Goal: Task Accomplishment & Management: Manage account settings

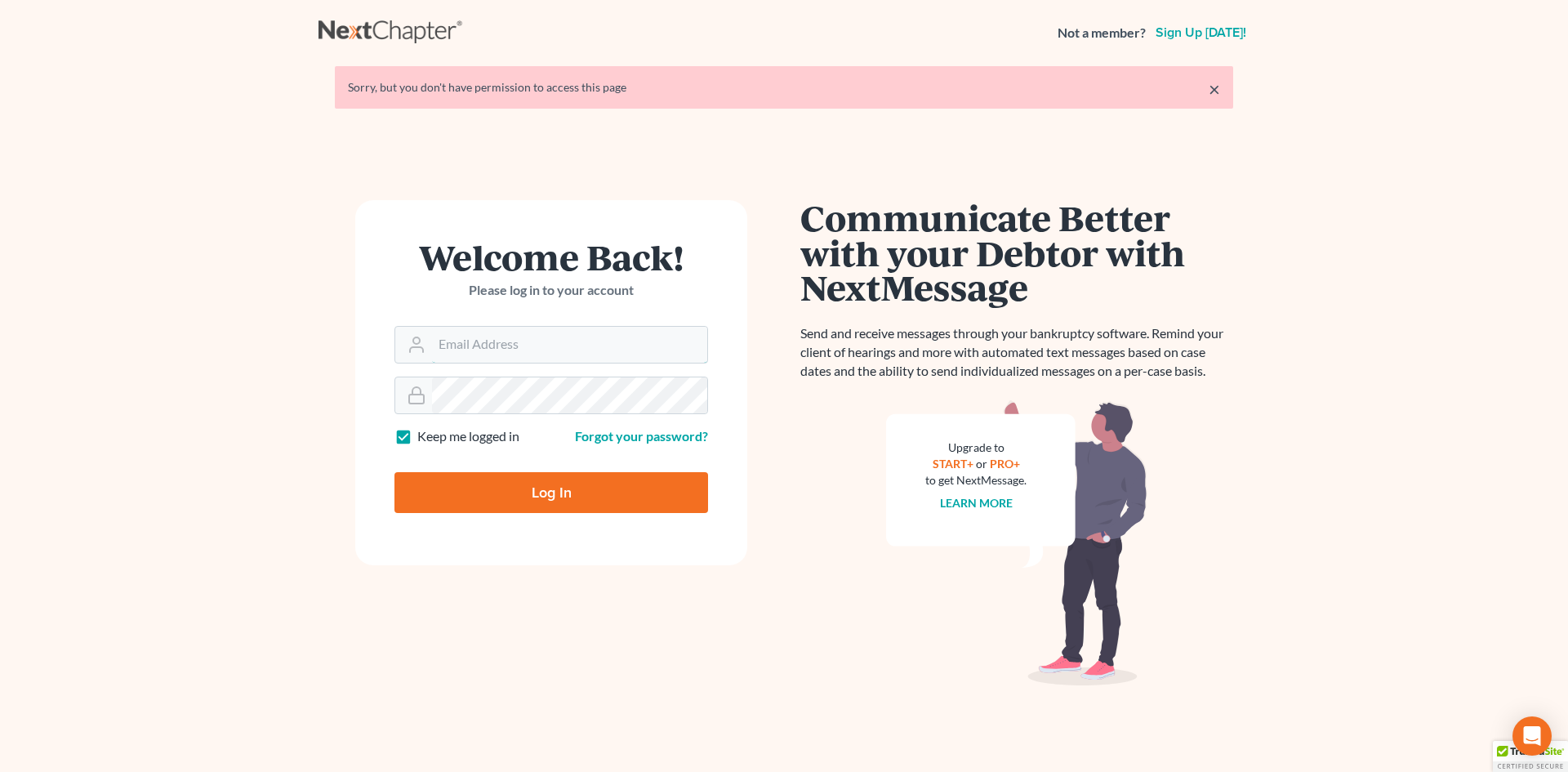
type input "[EMAIL_ADDRESS][DOMAIN_NAME]"
click at [517, 494] on input "Log In" at bounding box center [550, 492] width 313 height 41
type input "Thinking..."
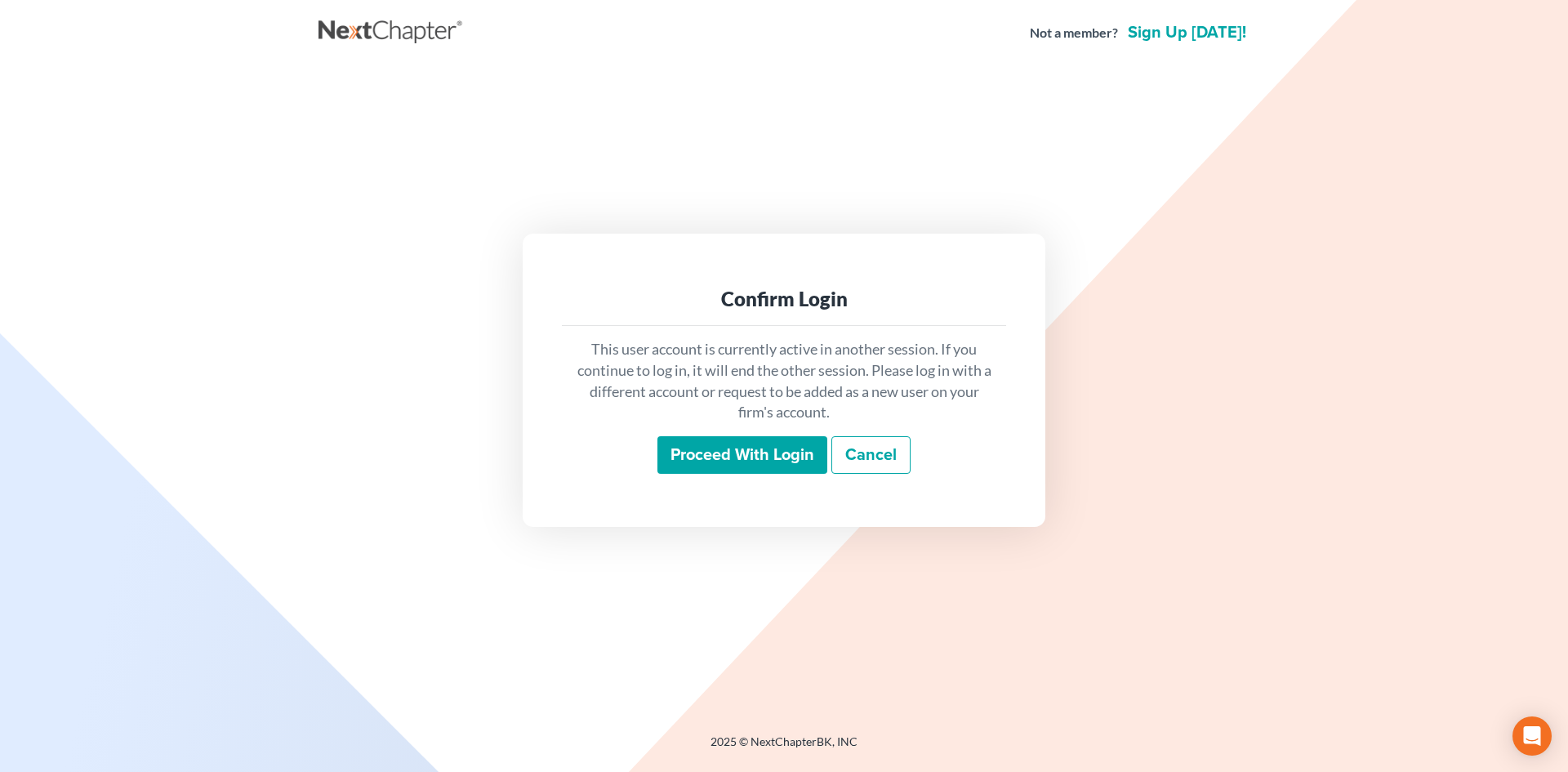
click at [712, 461] on input "Proceed with login" at bounding box center [743, 455] width 170 height 37
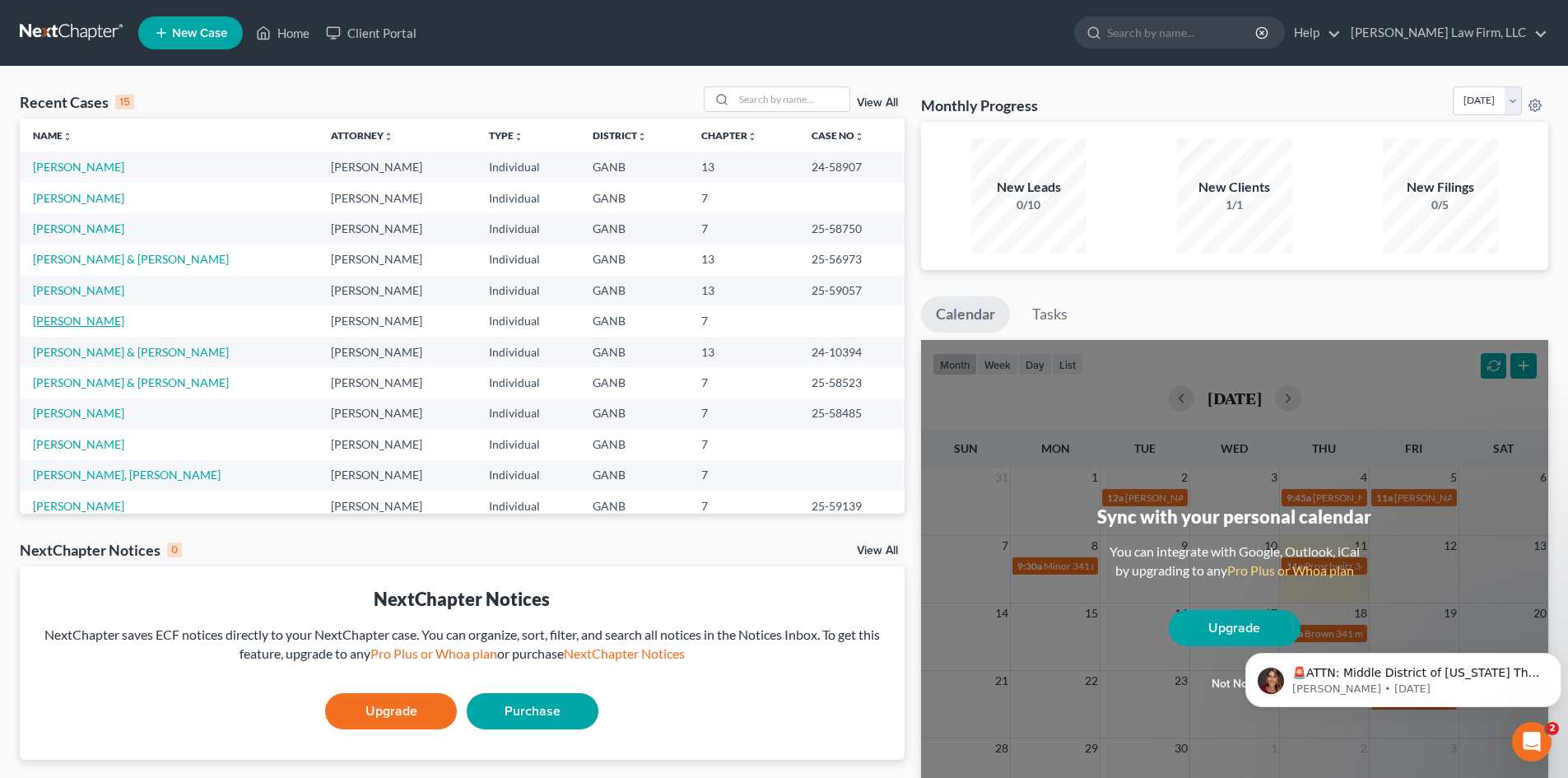
click at [63, 317] on link "[PERSON_NAME]" at bounding box center [79, 321] width 92 height 14
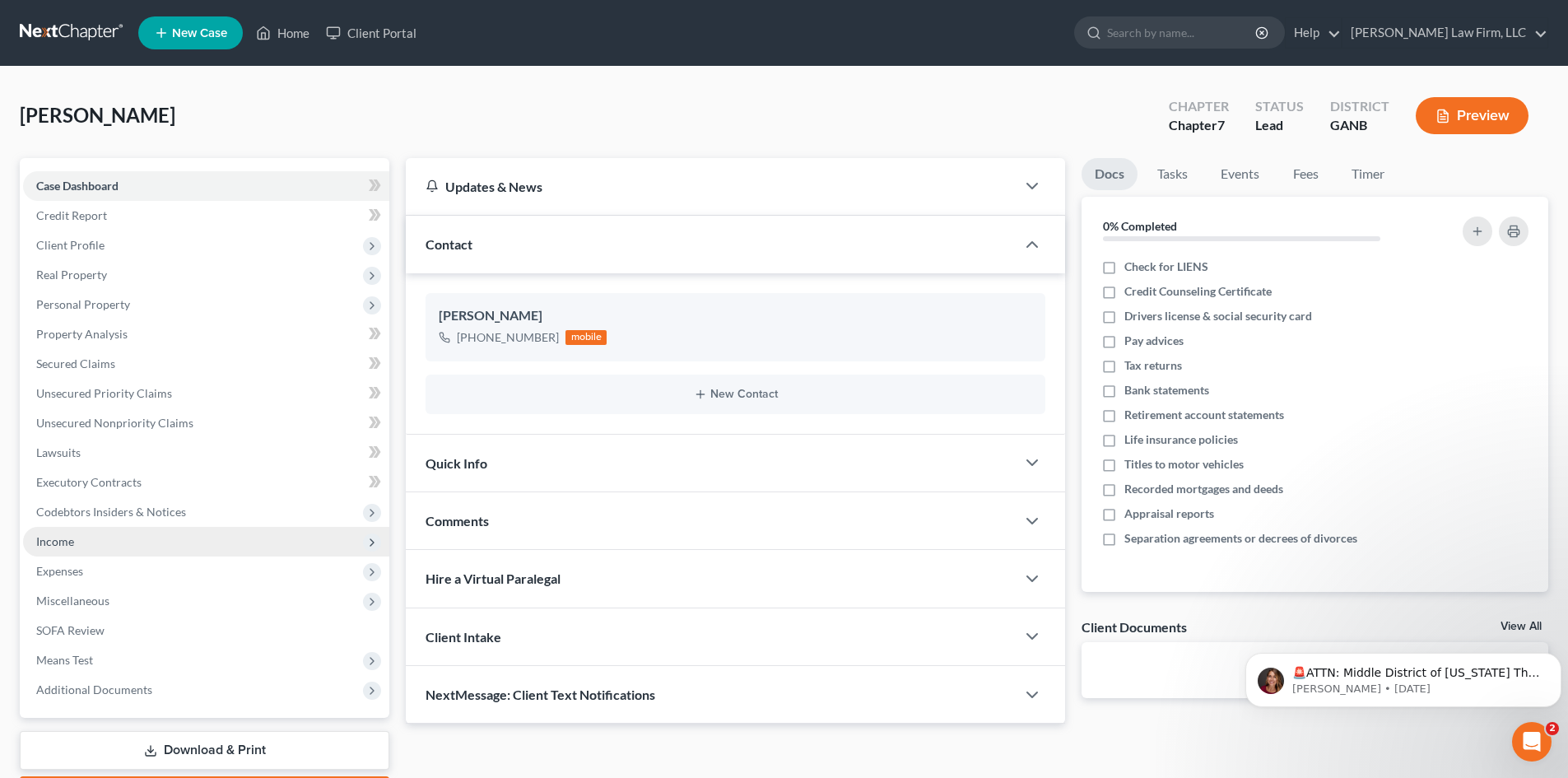
click at [52, 546] on span "Income" at bounding box center [54, 541] width 37 height 14
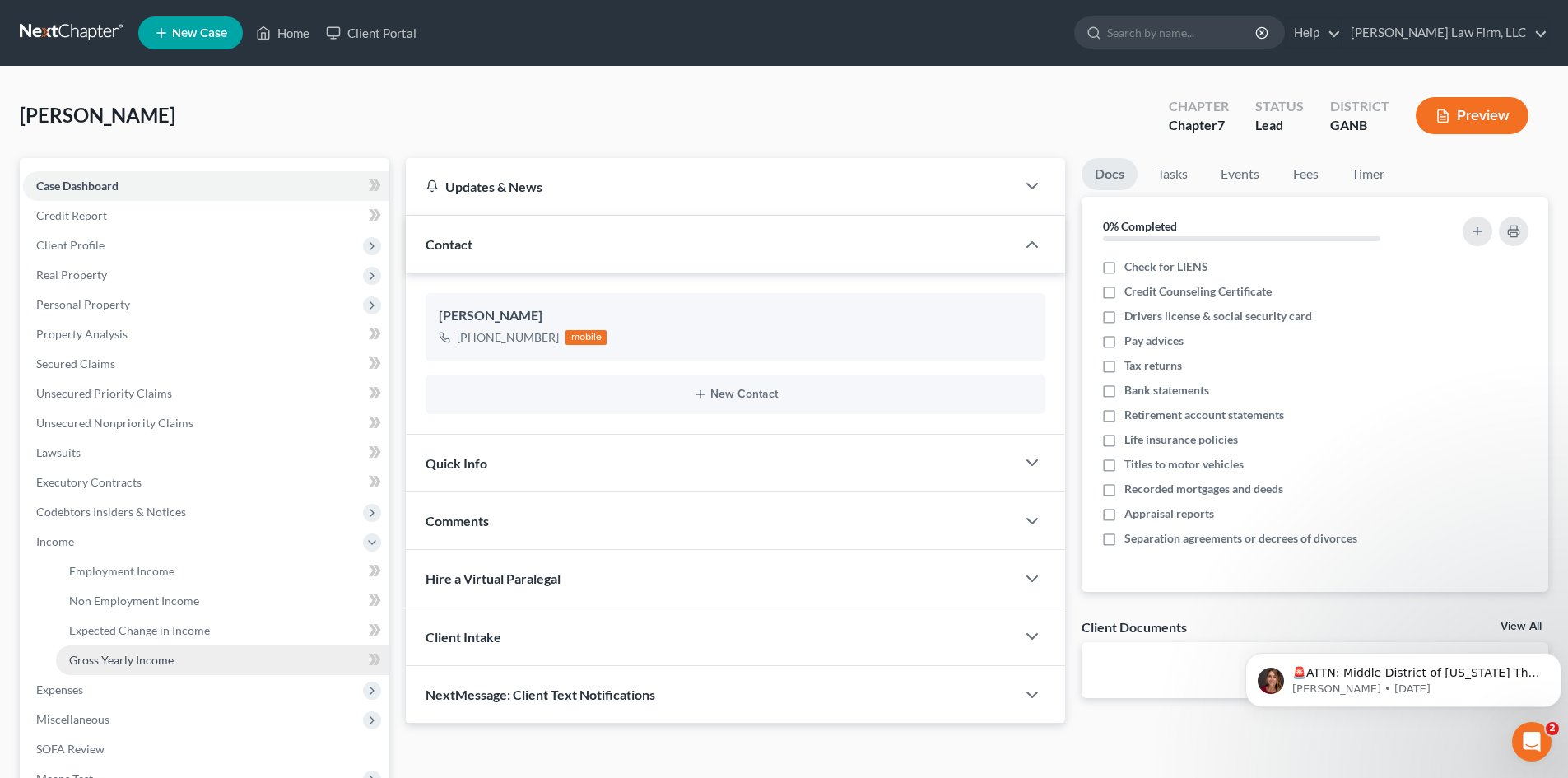
click at [87, 665] on span "Gross Yearly Income" at bounding box center [122, 660] width 105 height 14
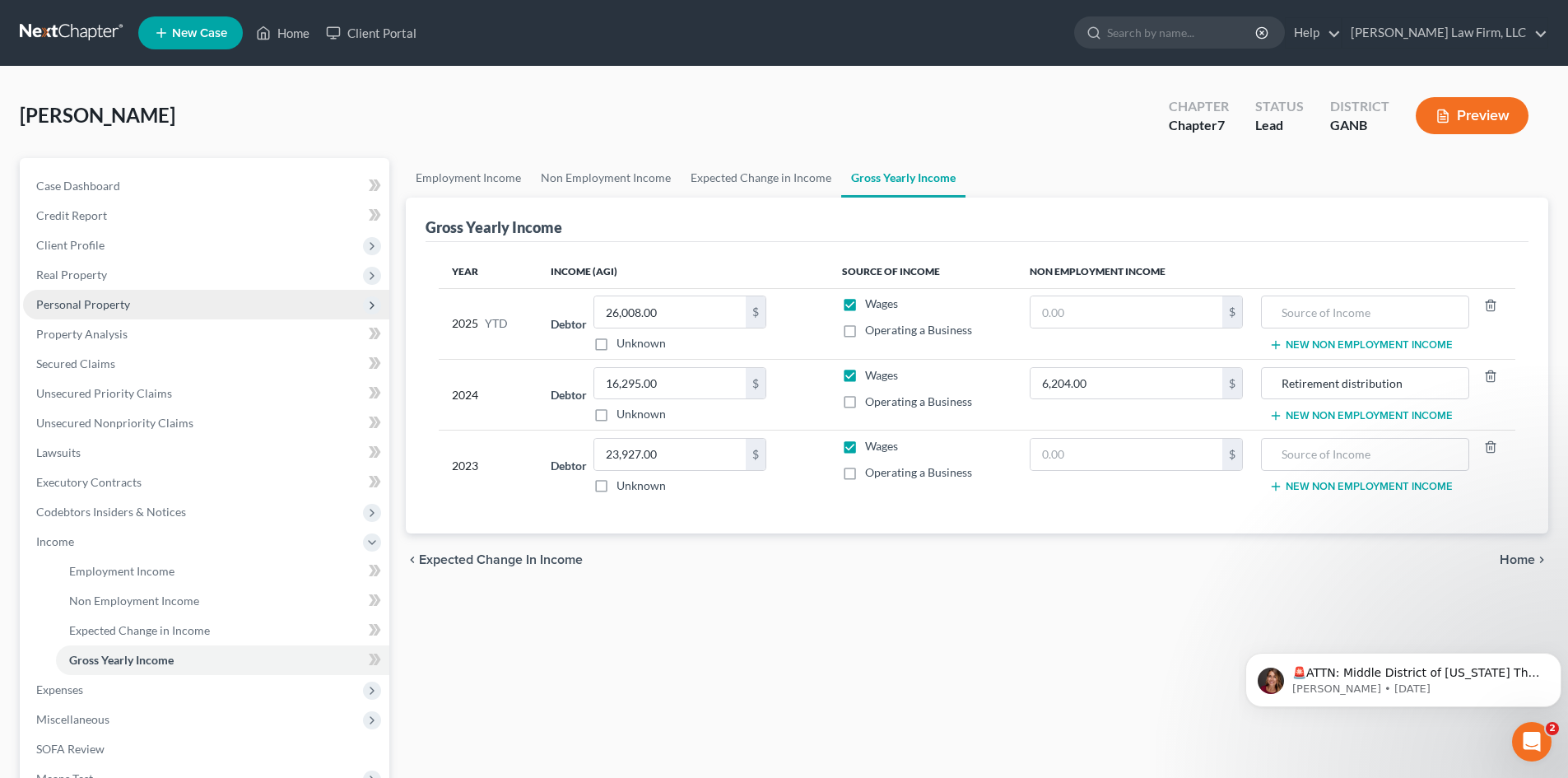
click at [67, 297] on span "Personal Property" at bounding box center [82, 304] width 94 height 14
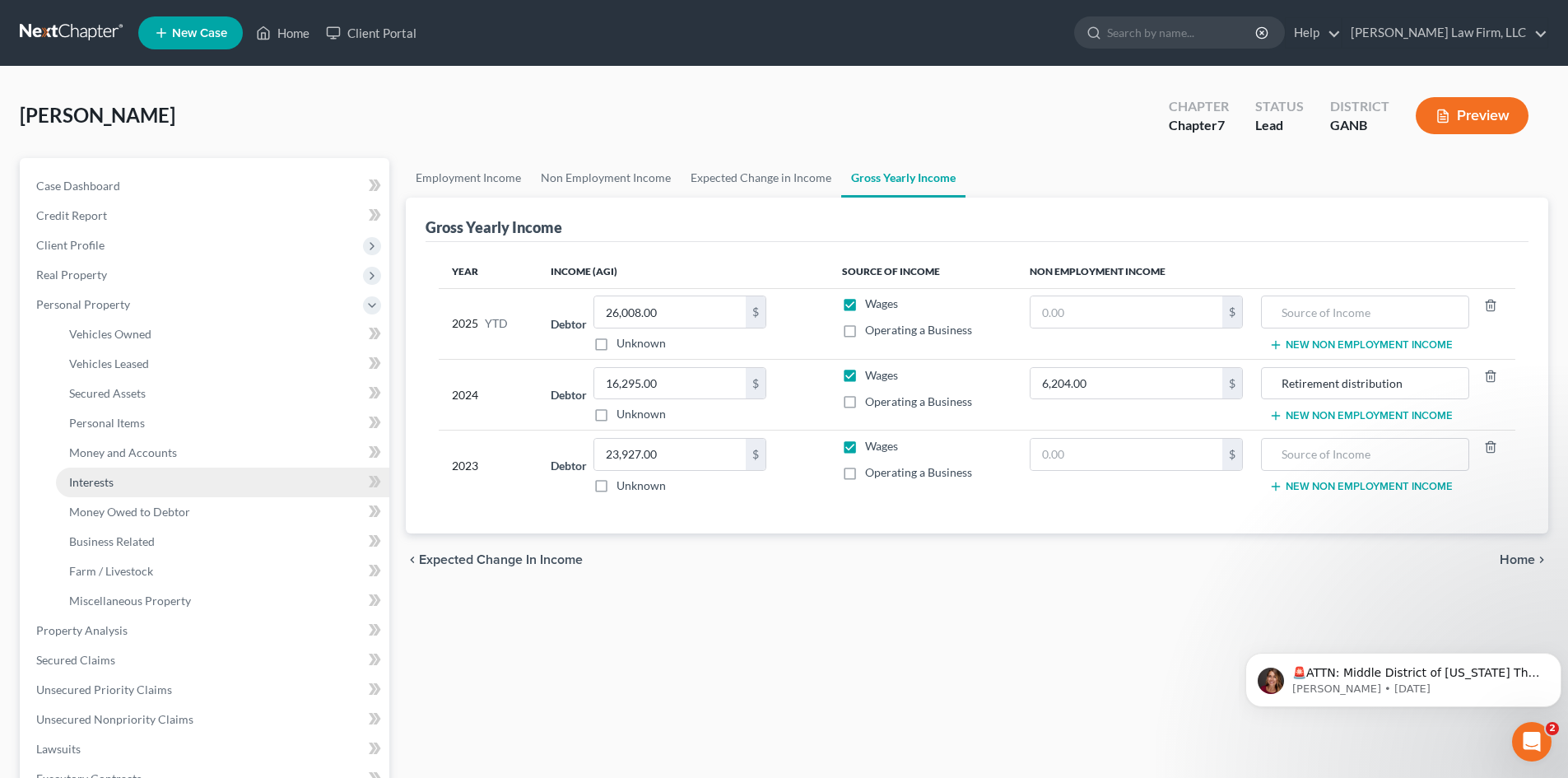
click at [105, 480] on span "Interests" at bounding box center [91, 481] width 44 height 14
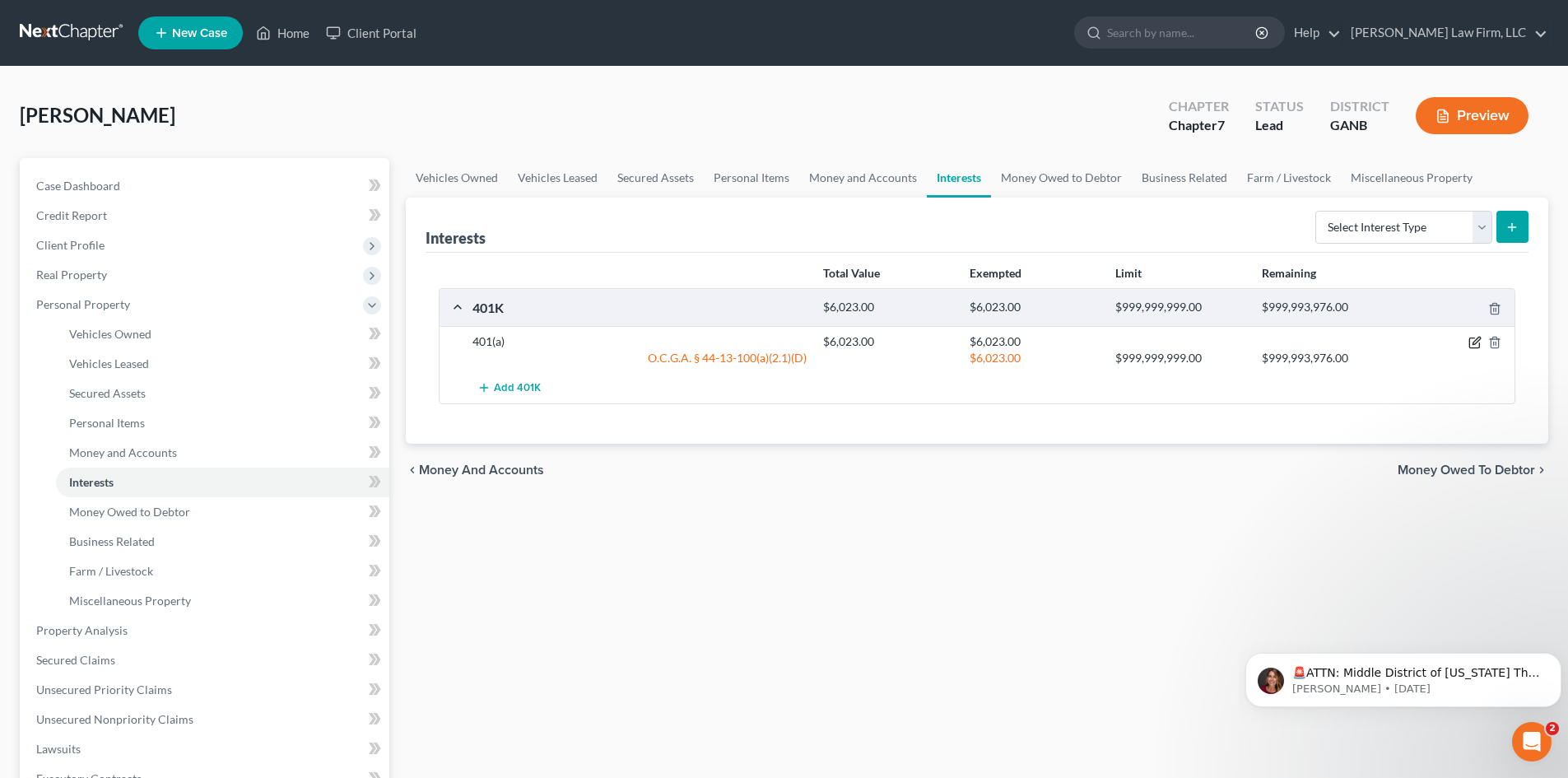
click at [1472, 345] on icon "button" at bounding box center [1476, 341] width 7 height 7
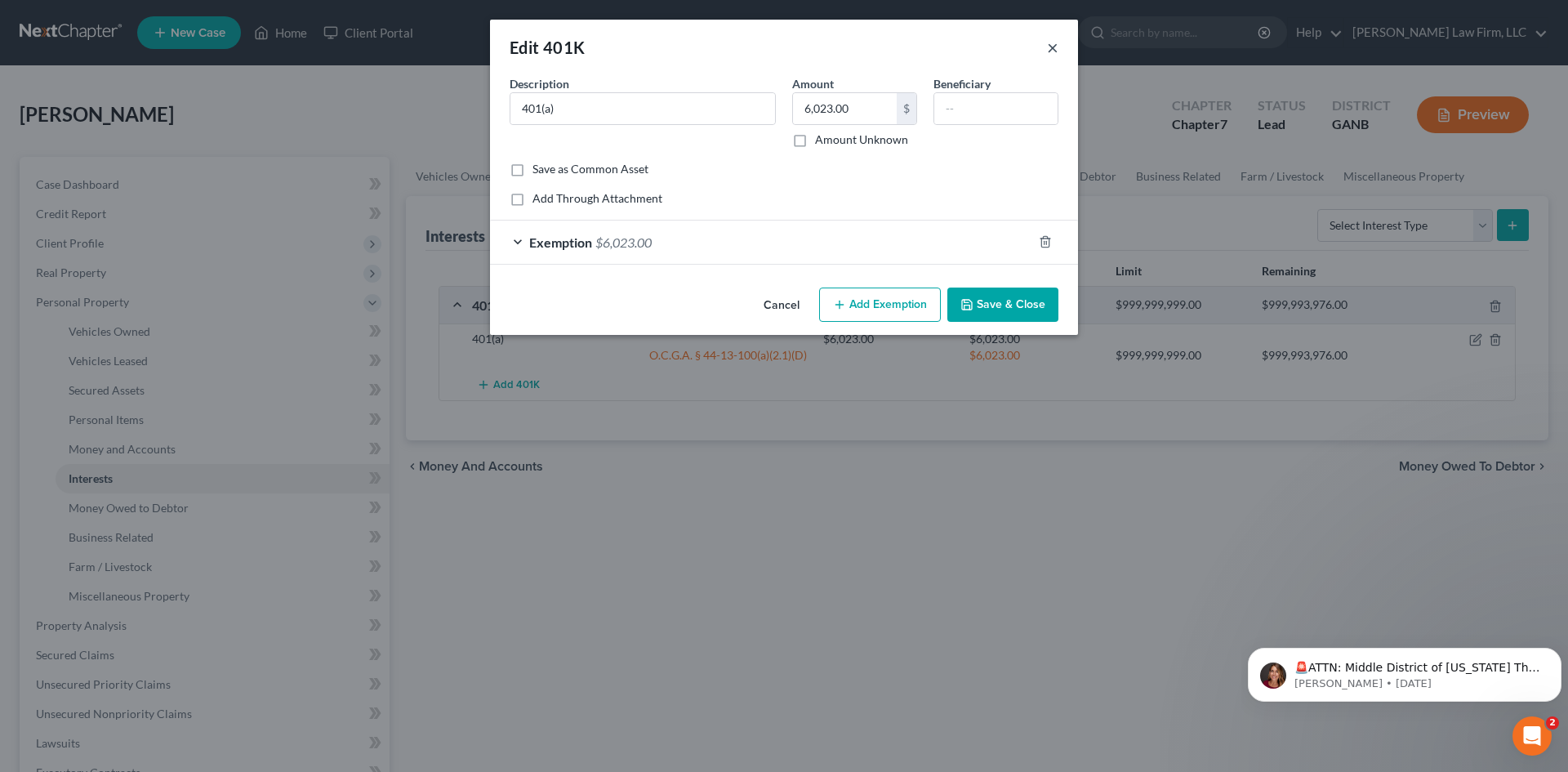
click at [1047, 48] on button "×" at bounding box center [1053, 47] width 12 height 20
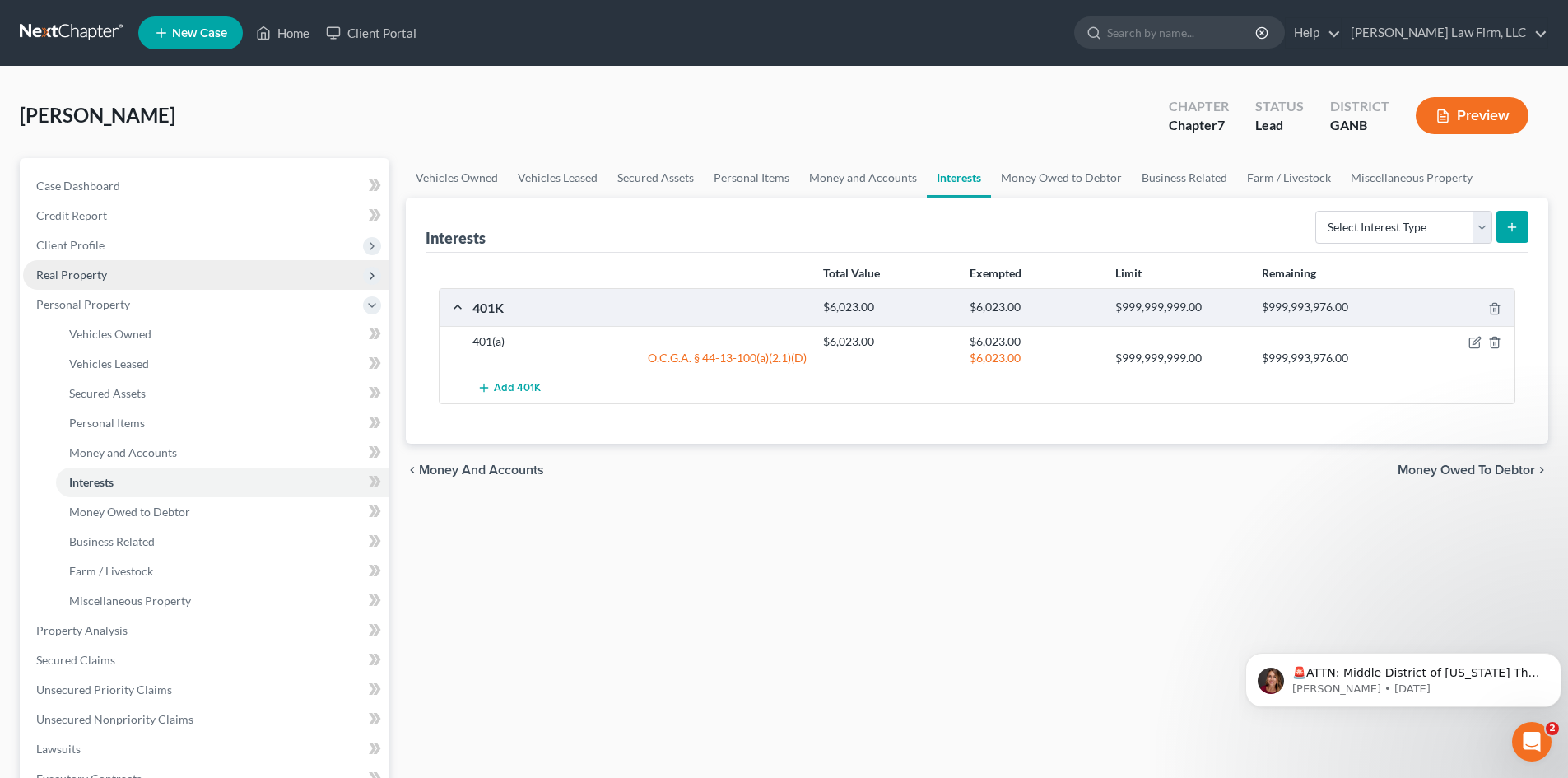
click at [82, 278] on span "Real Property" at bounding box center [71, 274] width 71 height 14
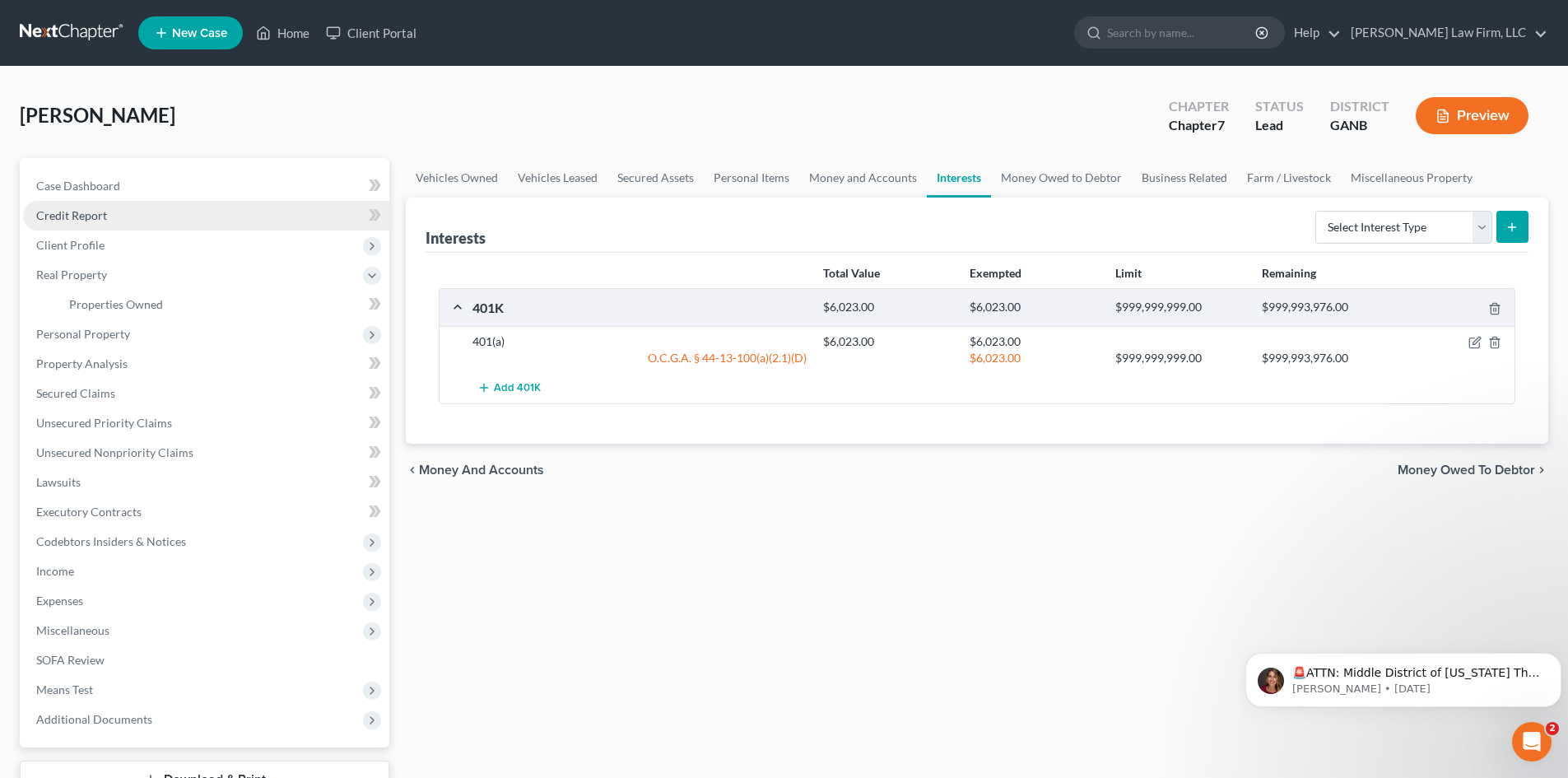
click at [72, 212] on span "Credit Report" at bounding box center [71, 215] width 71 height 14
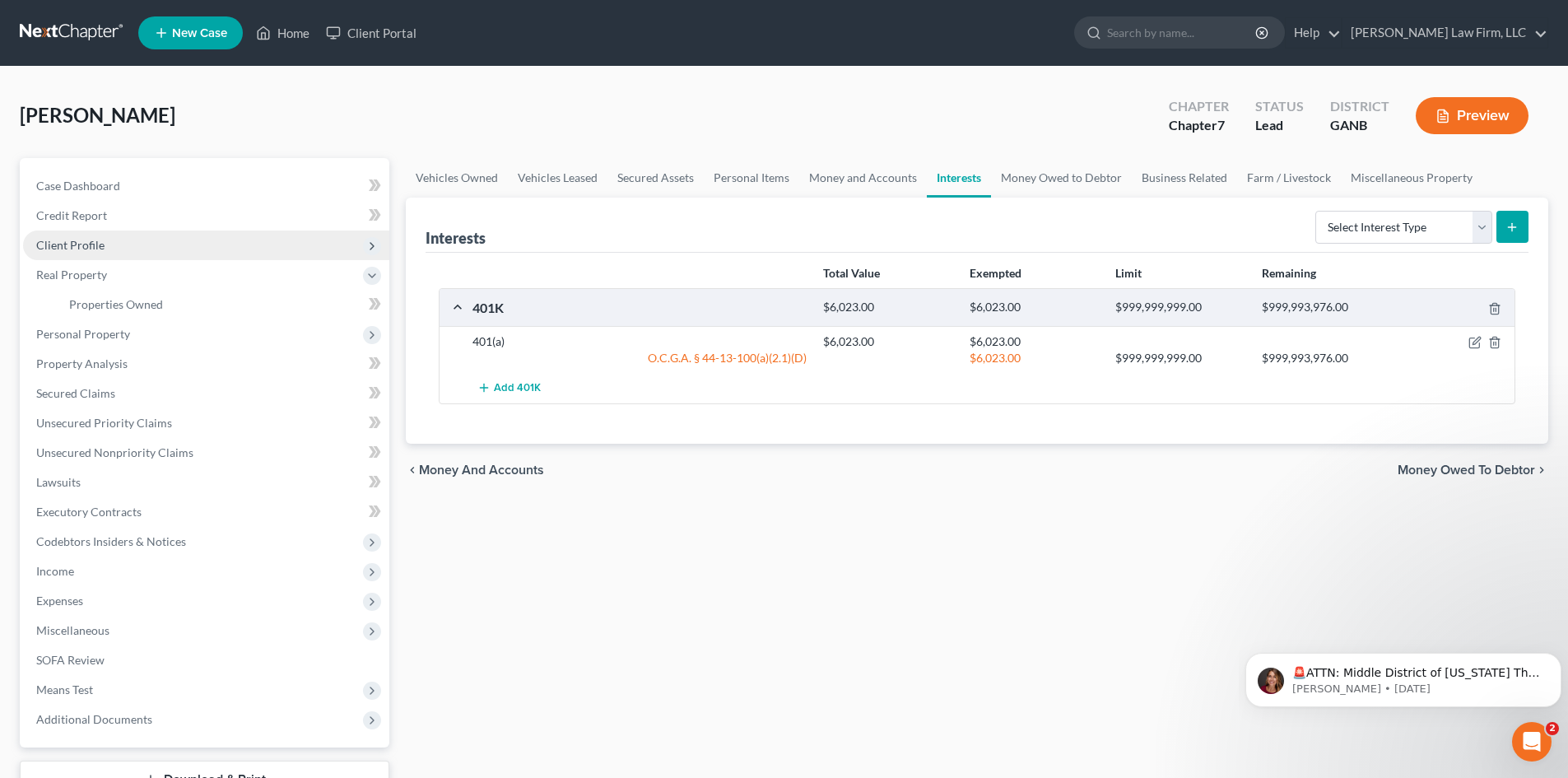
click at [77, 254] on span "Client Profile" at bounding box center [207, 246] width 366 height 30
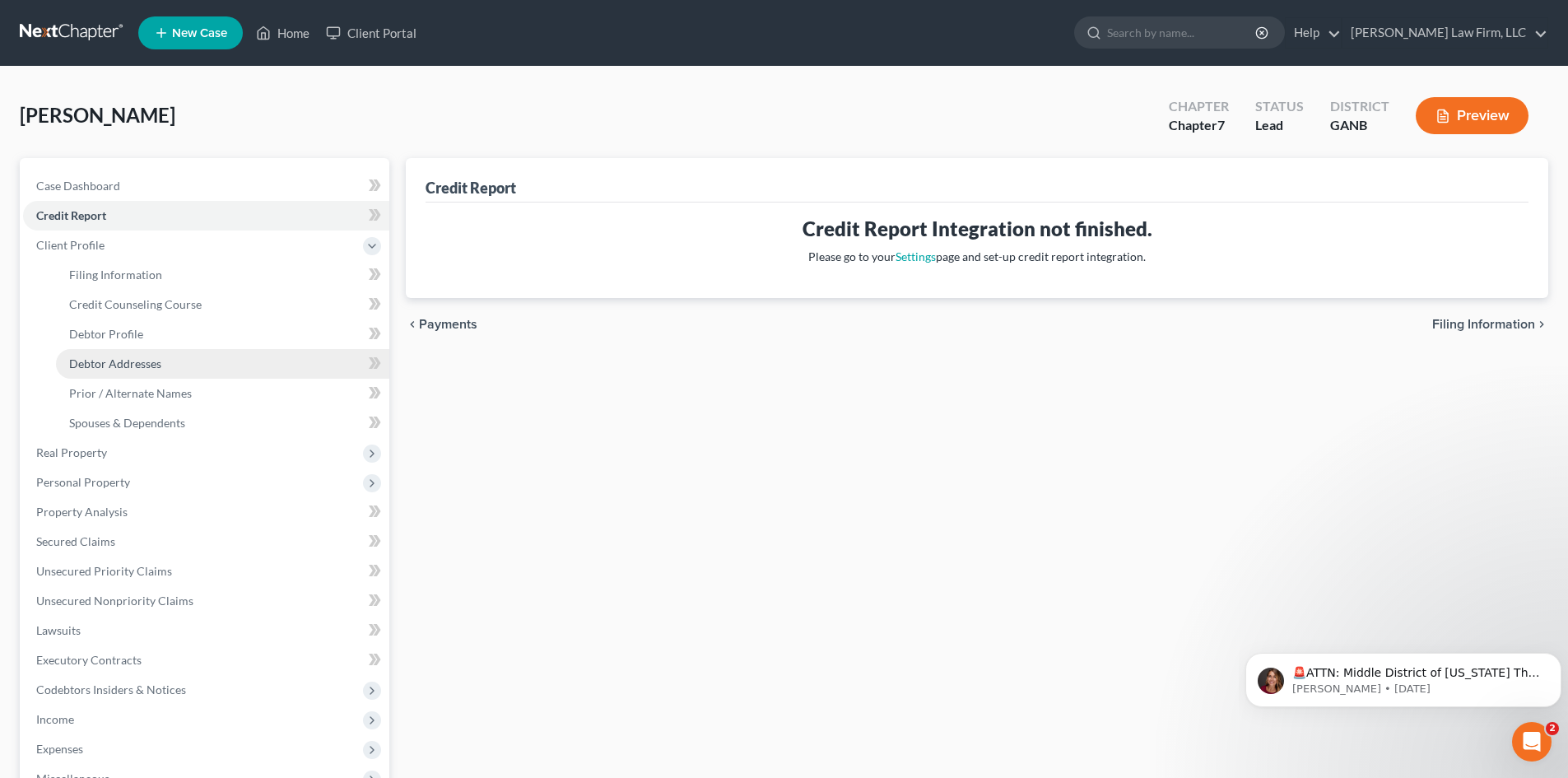
click at [124, 366] on span "Debtor Addresses" at bounding box center [115, 363] width 92 height 14
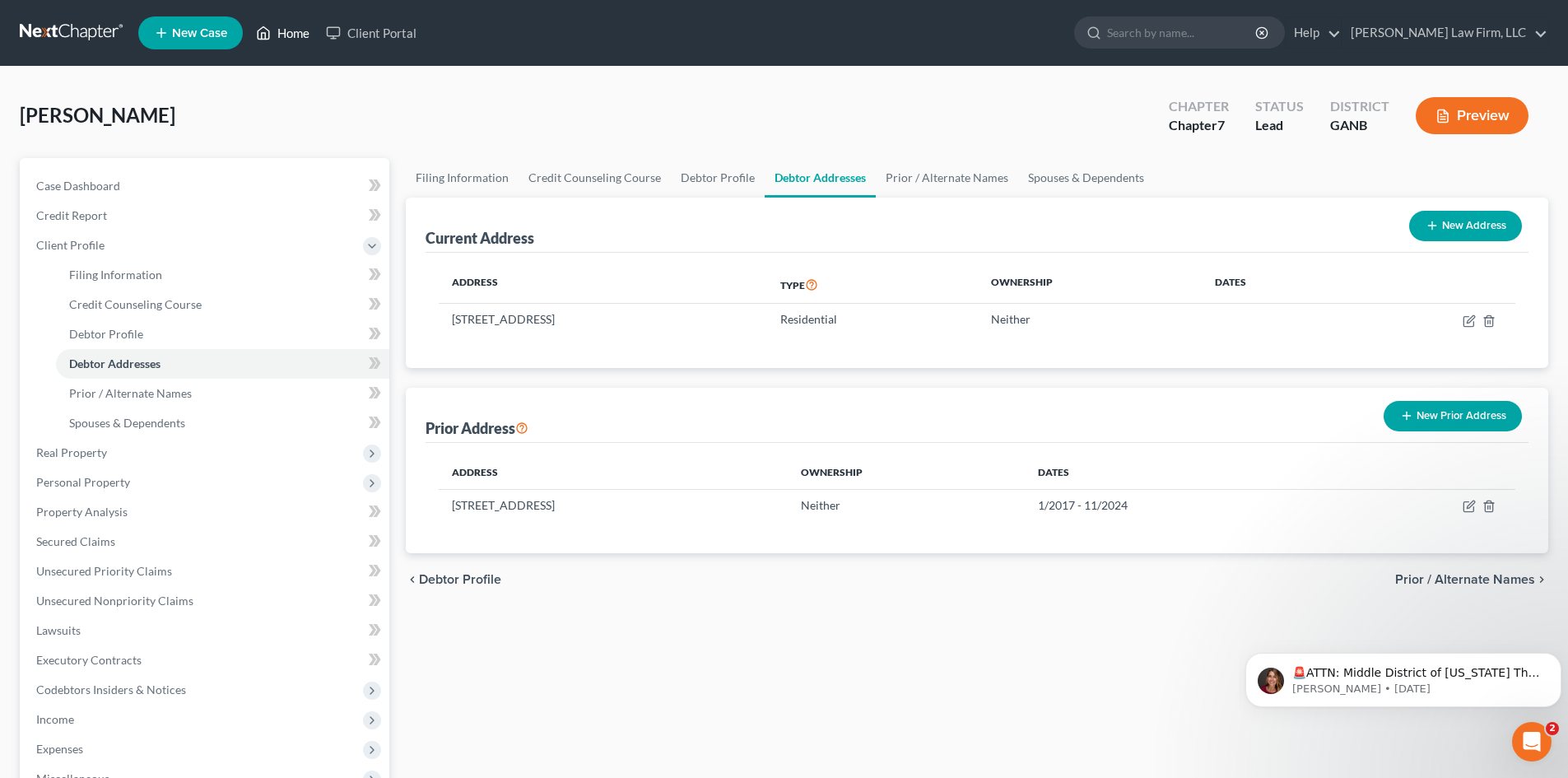
click at [275, 31] on link "Home" at bounding box center [282, 33] width 70 height 30
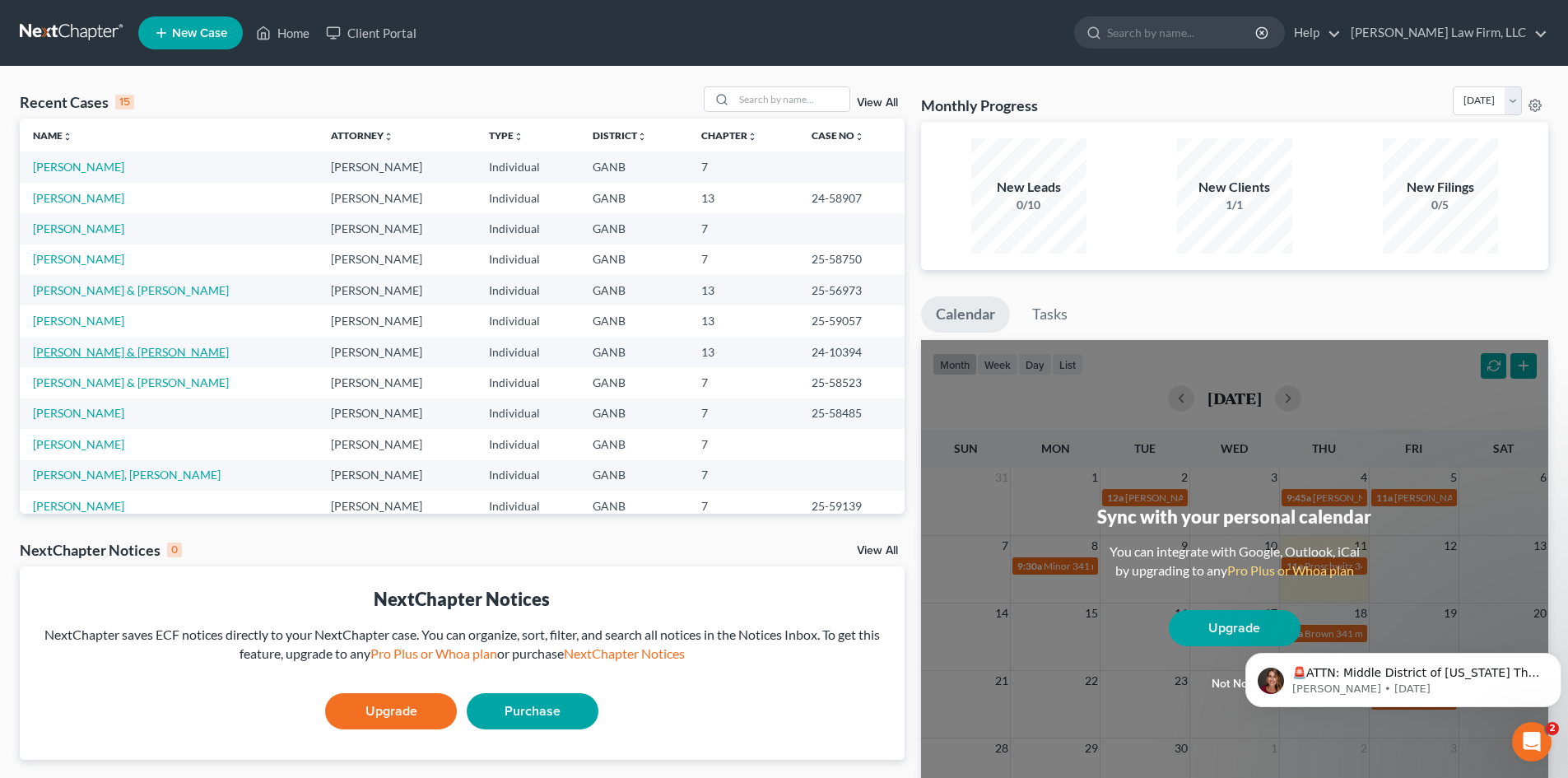
click at [56, 347] on link "[PERSON_NAME] & [PERSON_NAME]" at bounding box center [131, 352] width 196 height 14
select select "4"
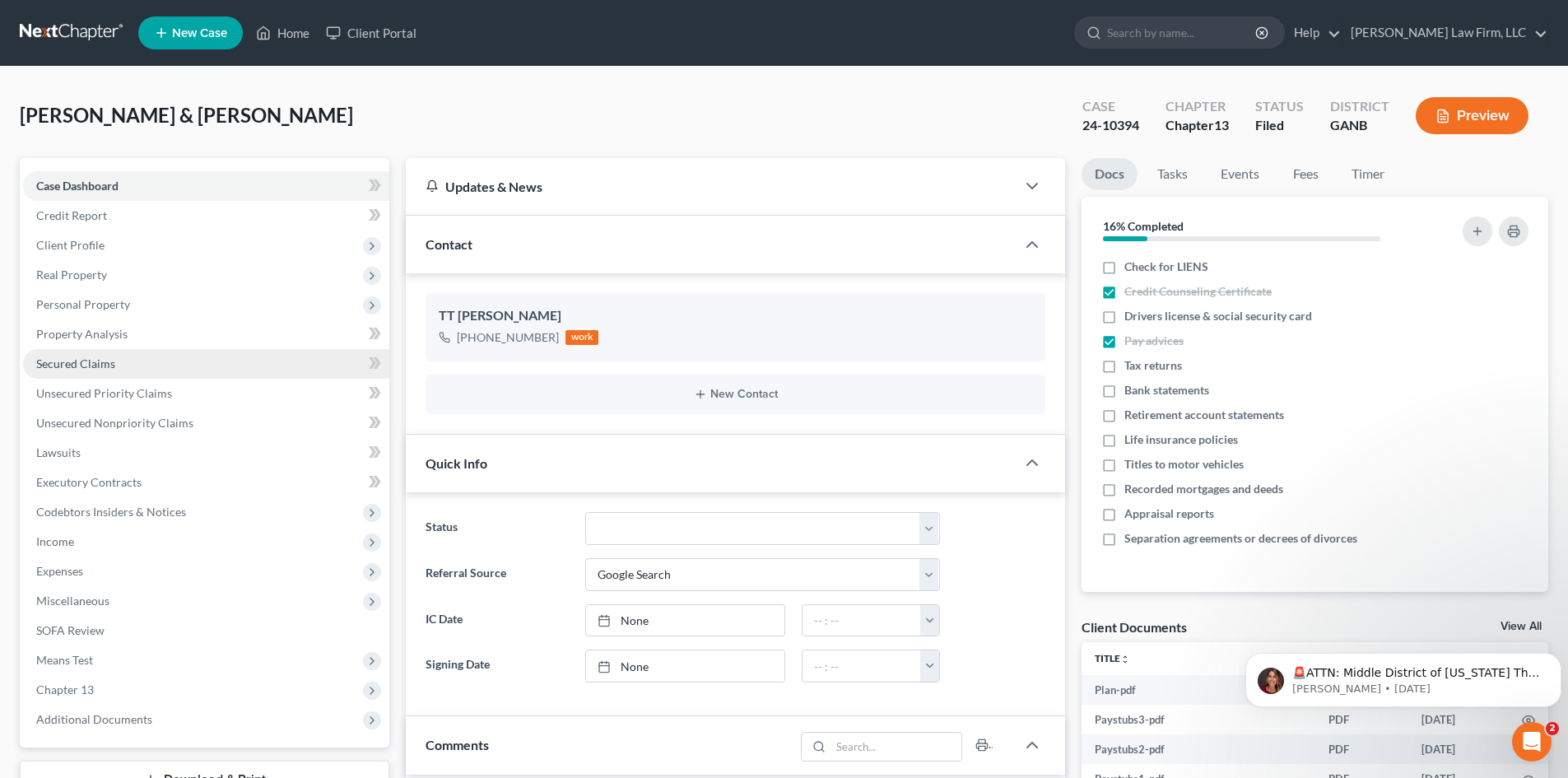
click at [73, 367] on span "Secured Claims" at bounding box center [75, 363] width 79 height 14
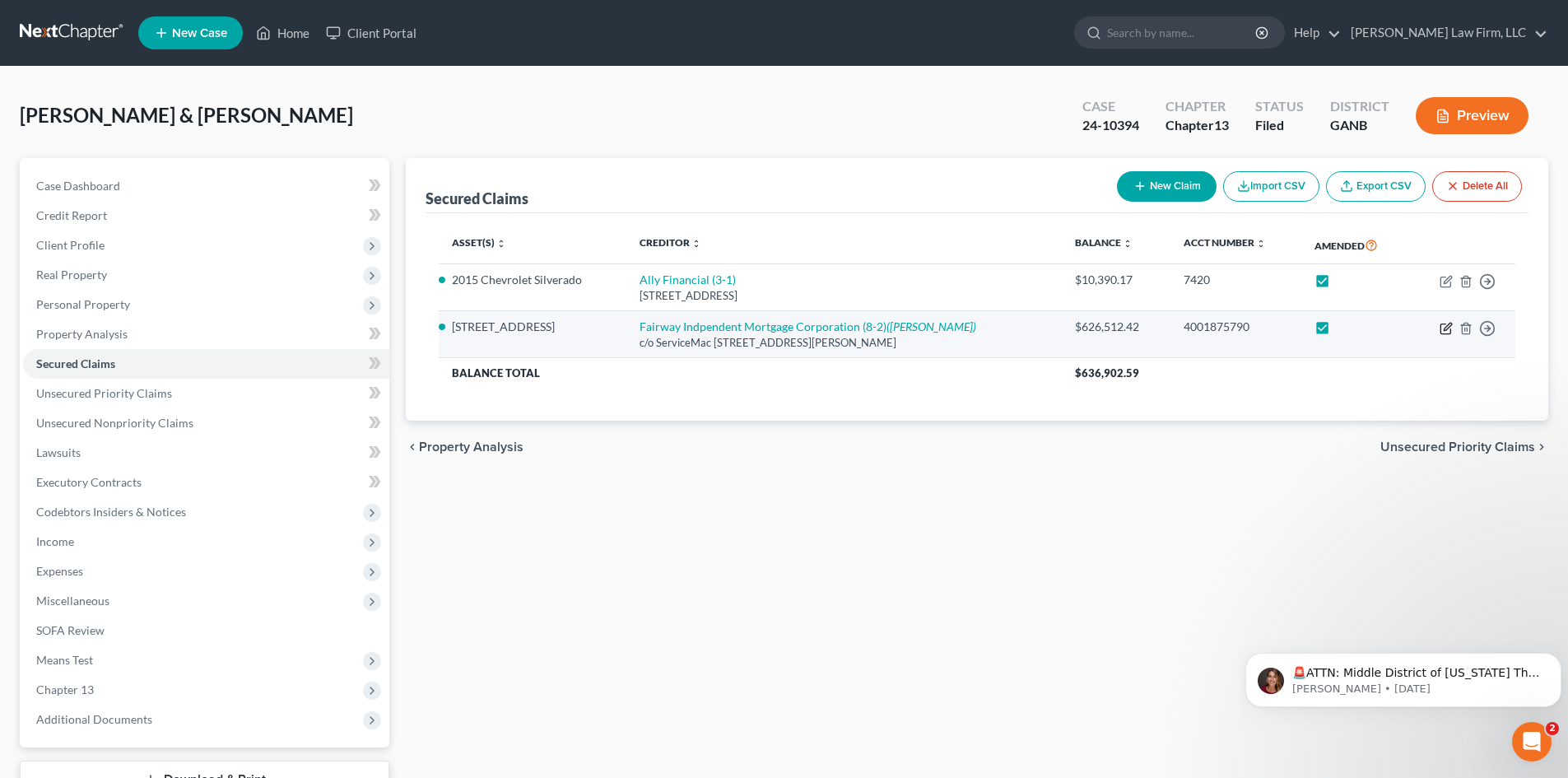
click at [1450, 331] on icon "button" at bounding box center [1445, 328] width 10 height 10
select select "42"
select select "6"
select select "2"
select select "0"
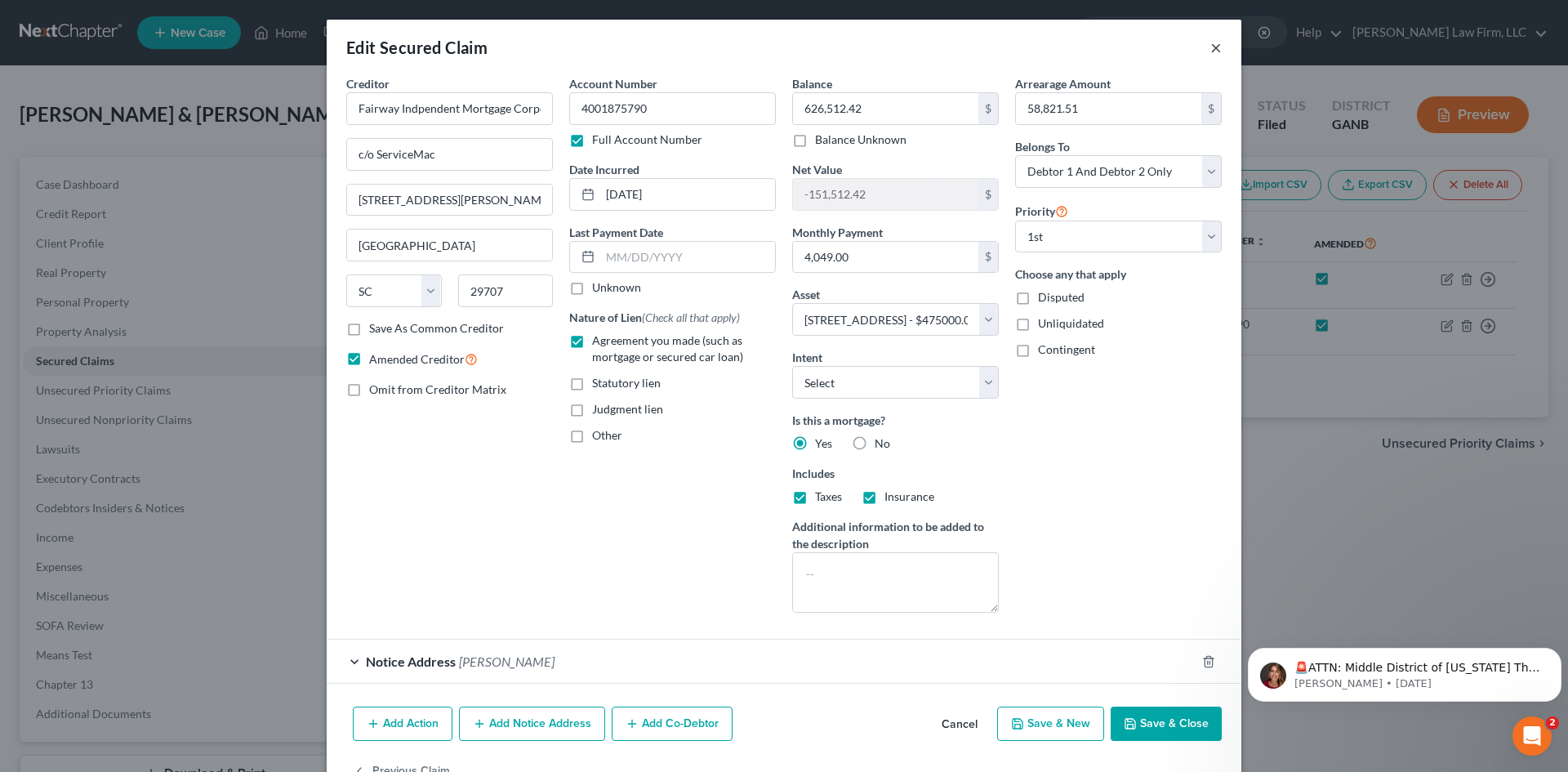
click at [1214, 50] on button "×" at bounding box center [1217, 47] width 12 height 20
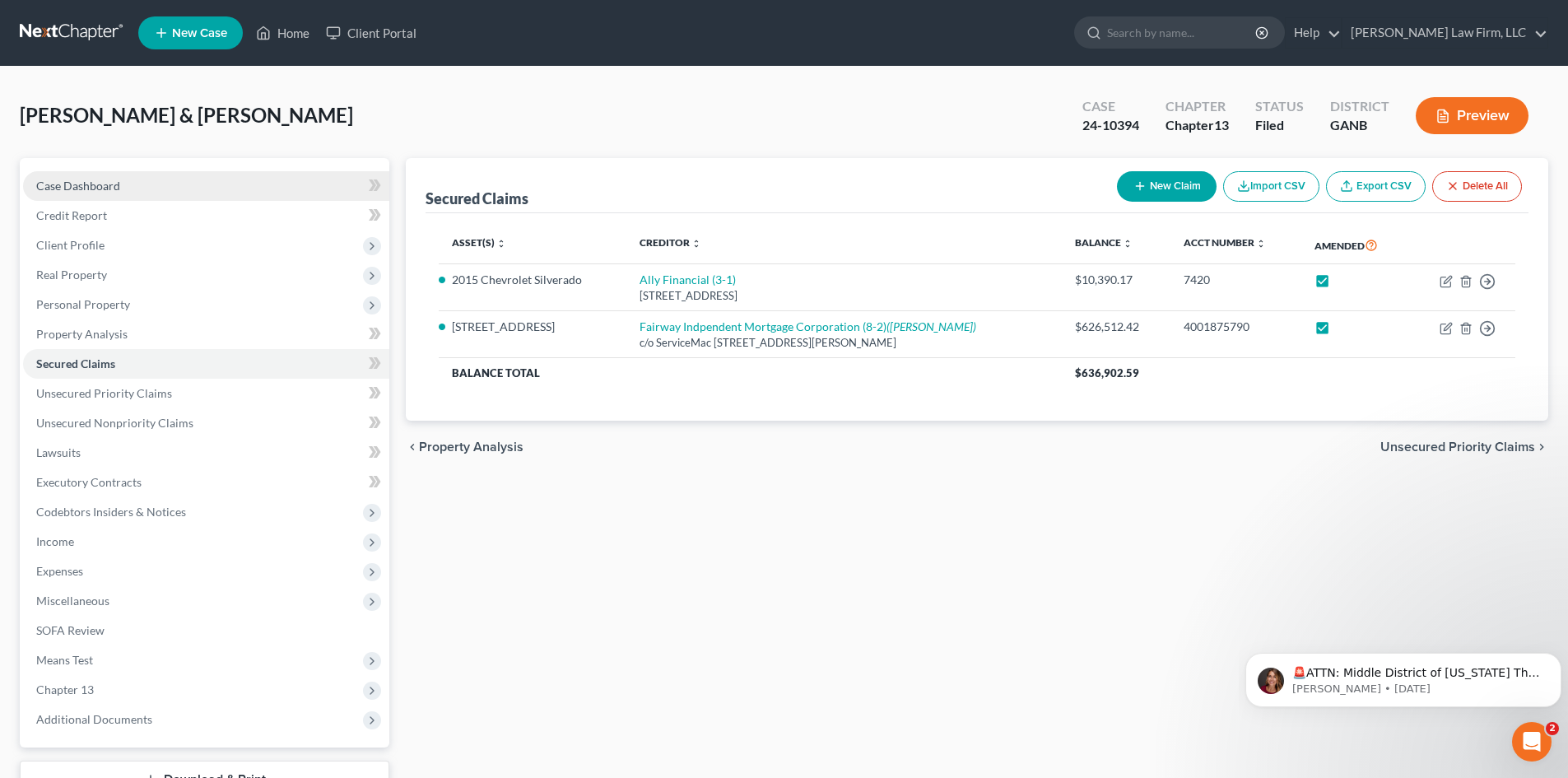
click at [78, 184] on span "Case Dashboard" at bounding box center [77, 185] width 84 height 14
select select "6"
select select "4"
